Goal: Information Seeking & Learning: Check status

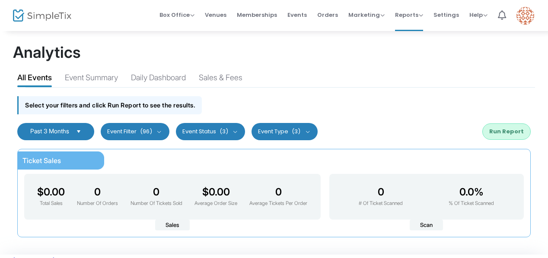
click at [367, 93] on div "Select your filters and click Run Report to see the results." at bounding box center [274, 103] width 522 height 31
click at [165, 130] on button "Event Filter (96)" at bounding box center [135, 131] width 69 height 17
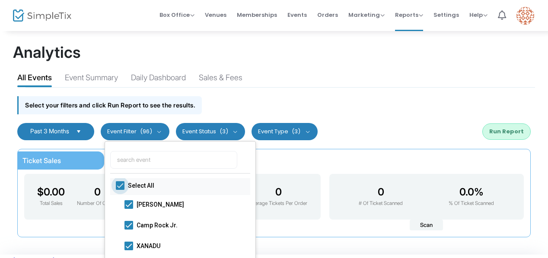
click at [118, 182] on span at bounding box center [120, 185] width 9 height 9
click at [120, 190] on input "Select All" at bounding box center [120, 190] width 0 height 0
checkbox input "false"
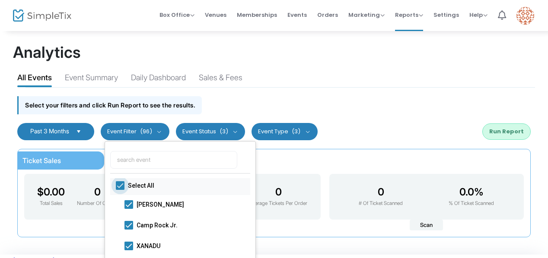
checkbox input "false"
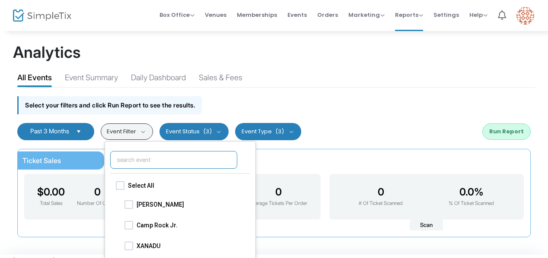
click at [124, 157] on input "text" at bounding box center [173, 160] width 127 height 18
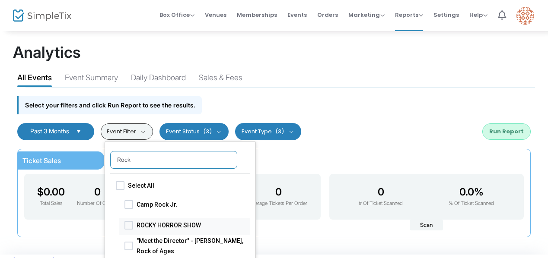
type input "Rock"
click at [130, 223] on span at bounding box center [128, 225] width 9 height 9
click at [129, 229] on input "ROCKY HORROR SHOW" at bounding box center [128, 229] width 0 height 0
checkbox input "true"
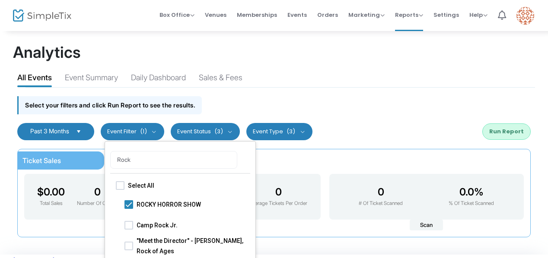
click at [332, 149] on div "Ticket Sales $0.00 Total Sales 0 Number Of Orders 0 Number Of Tickets Sold $0.0…" at bounding box center [273, 193] width 513 height 89
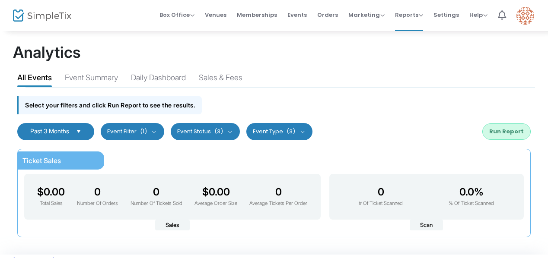
click at [236, 130] on button "Event Status (3)" at bounding box center [206, 131] width 70 height 17
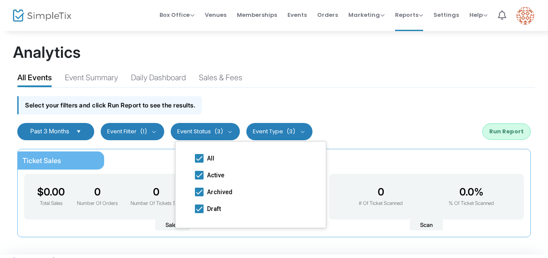
click at [236, 130] on button "Event Status (3)" at bounding box center [206, 131] width 70 height 17
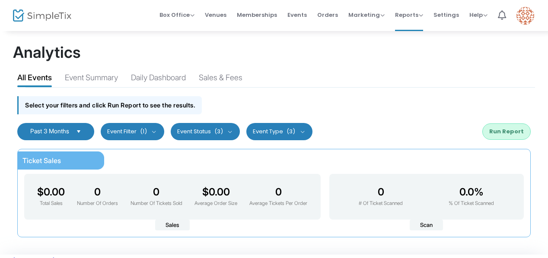
click at [308, 130] on button "Event Type (3)" at bounding box center [279, 131] width 66 height 17
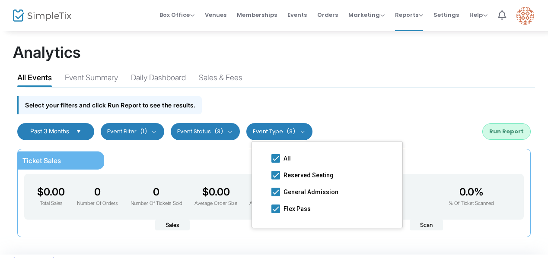
click at [349, 105] on div "Select your filters and click Run Report to see the results." at bounding box center [274, 103] width 522 height 31
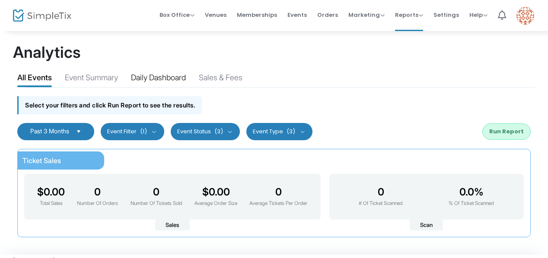
click at [184, 76] on div "Daily Dashboard" at bounding box center [158, 79] width 55 height 15
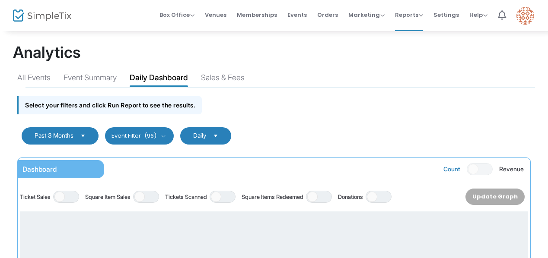
click at [167, 135] on button "Event Filter (96)" at bounding box center [139, 135] width 69 height 17
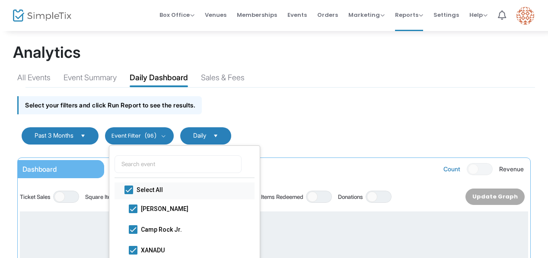
click at [129, 187] on span at bounding box center [128, 190] width 9 height 9
click at [129, 194] on input "Select All" at bounding box center [128, 194] width 0 height 0
checkbox input "false"
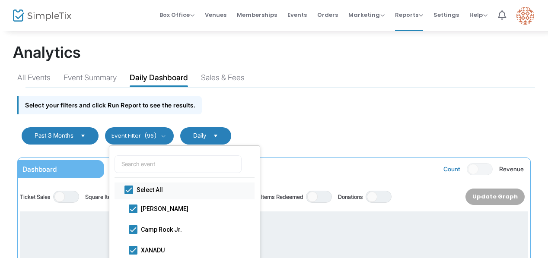
checkbox input "false"
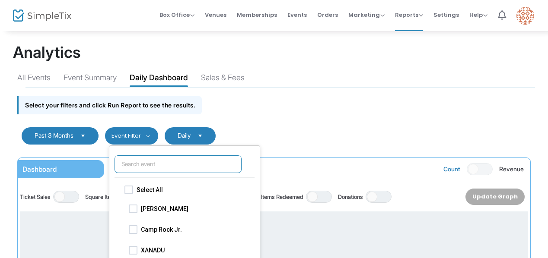
click at [127, 165] on input "text" at bounding box center [177, 165] width 127 height 18
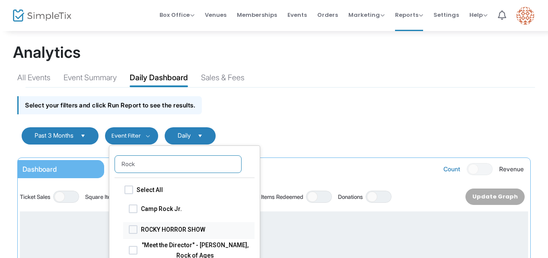
type input "Rock"
click at [137, 229] on span at bounding box center [133, 229] width 9 height 9
click at [133, 234] on input "ROCKY HORROR SHOW" at bounding box center [133, 234] width 0 height 0
checkbox input "true"
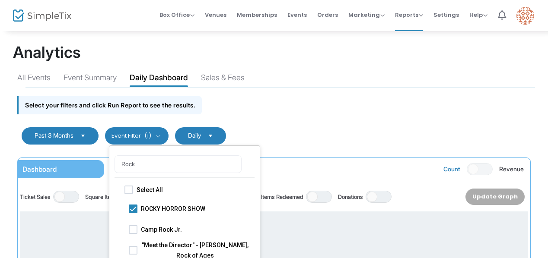
click at [298, 119] on form "Past 3 Months Cancel Apply Event Filter (1) Rock Select All ROCKY HORROR SHOW C…" at bounding box center [274, 136] width 522 height 35
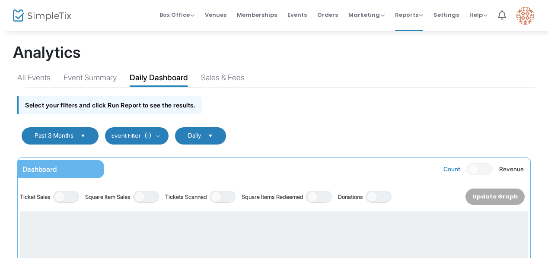
click at [217, 134] on span "Select" at bounding box center [210, 136] width 14 height 14
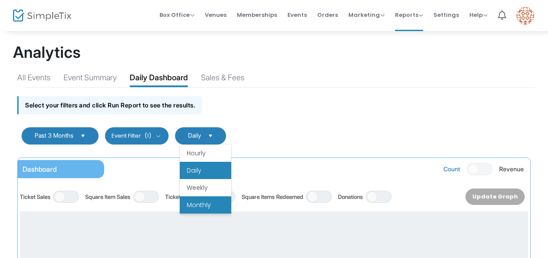
click at [200, 207] on li "Monthly" at bounding box center [205, 205] width 51 height 17
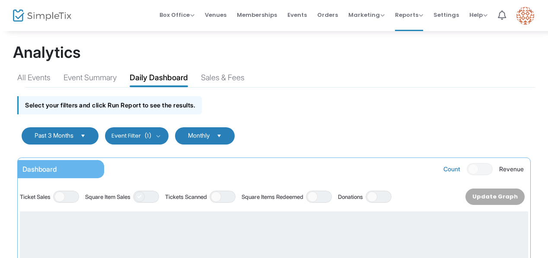
click at [144, 197] on span at bounding box center [139, 197] width 10 height 10
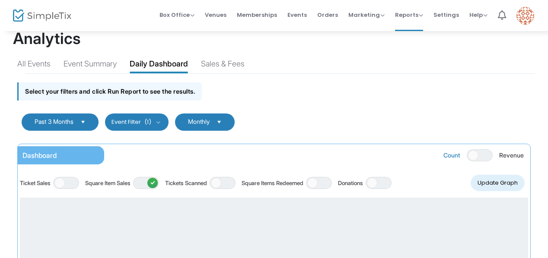
scroll to position [16, 0]
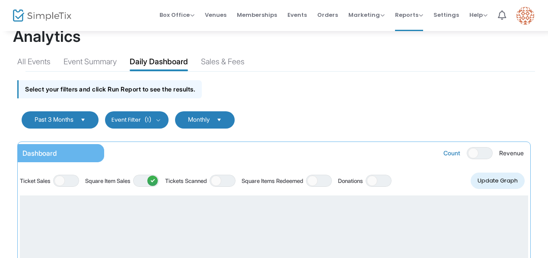
click at [500, 178] on button "Update Graph" at bounding box center [497, 181] width 54 height 16
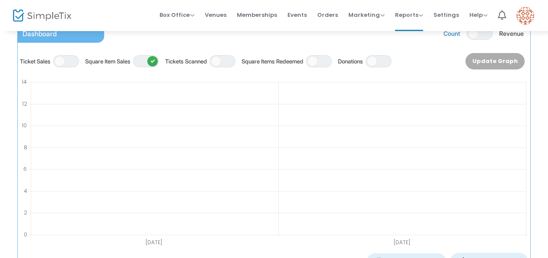
scroll to position [132, 0]
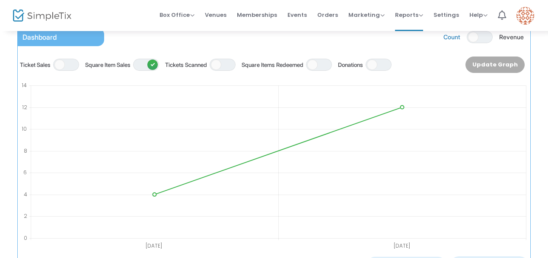
drag, startPoint x: 547, startPoint y: 93, endPoint x: 553, endPoint y: 113, distance: 20.1
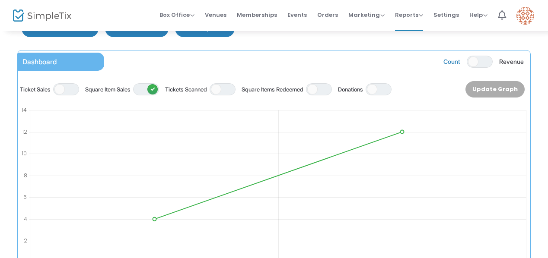
scroll to position [100, 0]
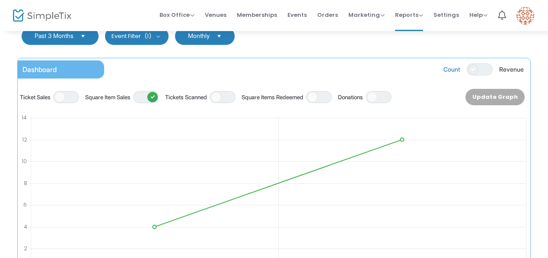
click at [473, 70] on span at bounding box center [473, 69] width 10 height 10
click at [486, 68] on span "ON" at bounding box center [486, 69] width 4 height 4
click at [498, 95] on div "Update Graph" at bounding box center [494, 97] width 59 height 16
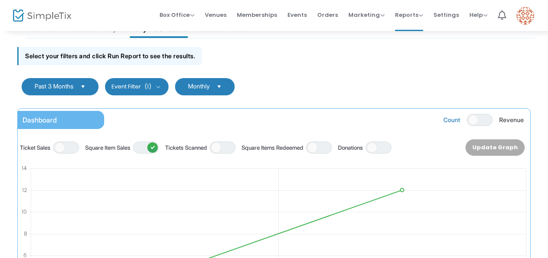
scroll to position [45, 0]
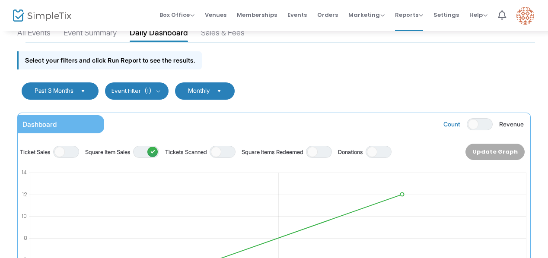
click at [164, 91] on button "Event Filter (1)" at bounding box center [137, 91] width 64 height 17
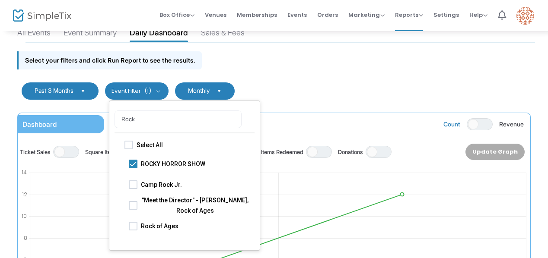
click at [164, 91] on button "Event Filter (1)" at bounding box center [137, 91] width 64 height 17
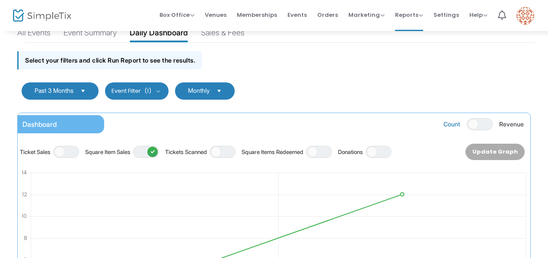
click at [164, 91] on button "Event Filter (1)" at bounding box center [137, 91] width 64 height 17
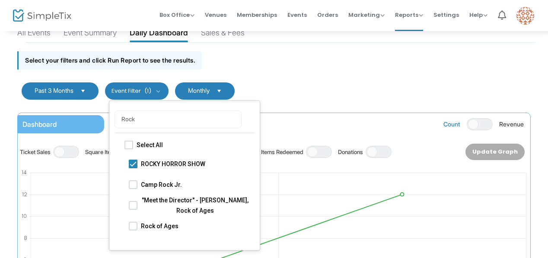
click at [164, 91] on button "Event Filter (1)" at bounding box center [137, 91] width 64 height 17
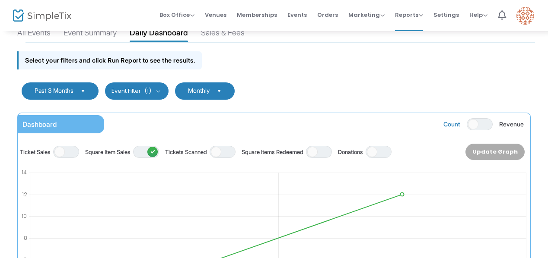
click at [226, 90] on span "Select" at bounding box center [219, 91] width 14 height 14
click at [265, 115] on div "Dashboard Count ON OFF Revenue" at bounding box center [274, 124] width 508 height 18
click at [226, 90] on span "Select" at bounding box center [219, 91] width 14 height 14
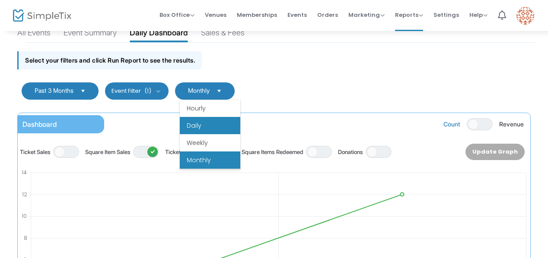
click at [196, 124] on li "Daily" at bounding box center [210, 125] width 60 height 17
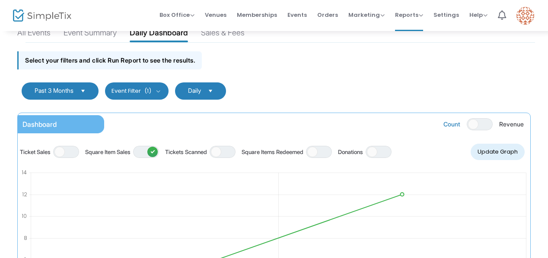
click at [499, 151] on button "Update Graph" at bounding box center [497, 152] width 54 height 16
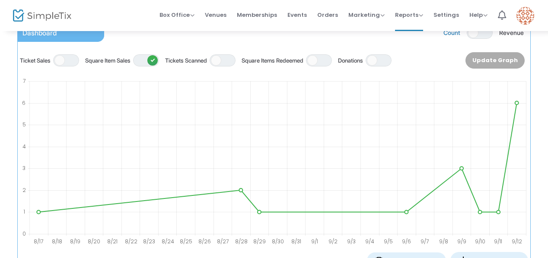
scroll to position [137, 0]
